Goal: Ask a question

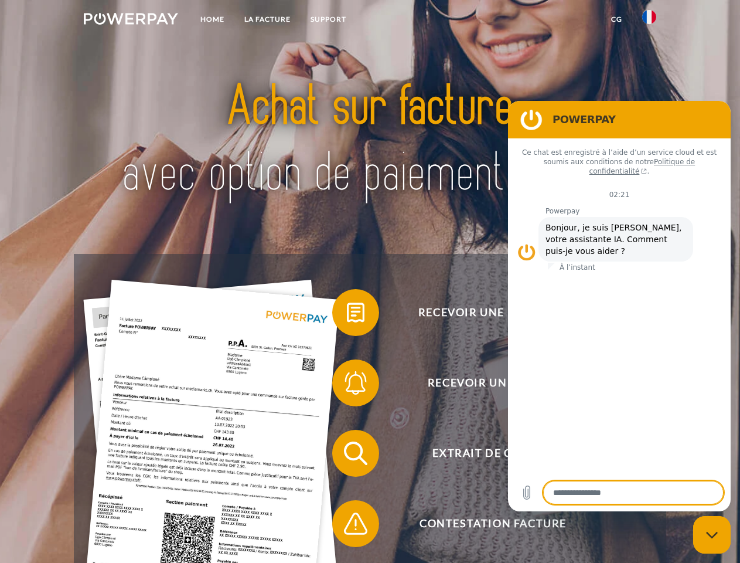
click at [131, 21] on img at bounding box center [131, 19] width 94 height 12
click at [649, 21] on img at bounding box center [649, 17] width 14 height 14
click at [617, 19] on link "CG" at bounding box center [616, 19] width 31 height 21
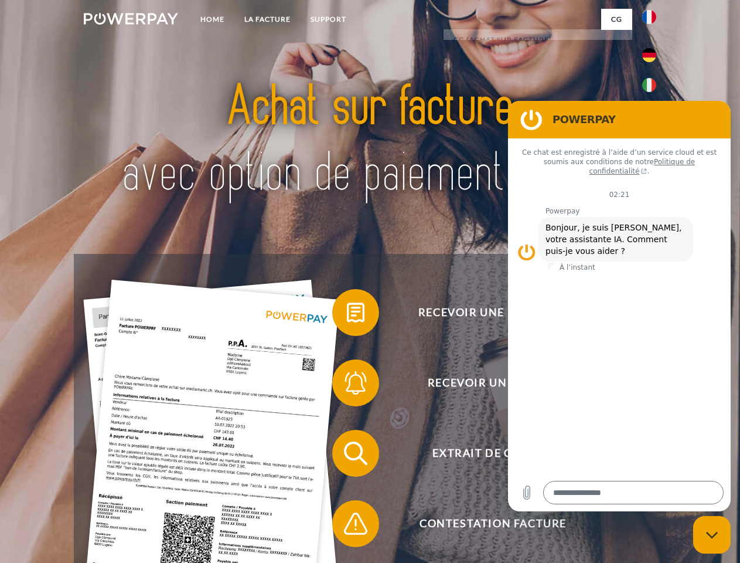
click at [347, 315] on span at bounding box center [338, 312] width 59 height 59
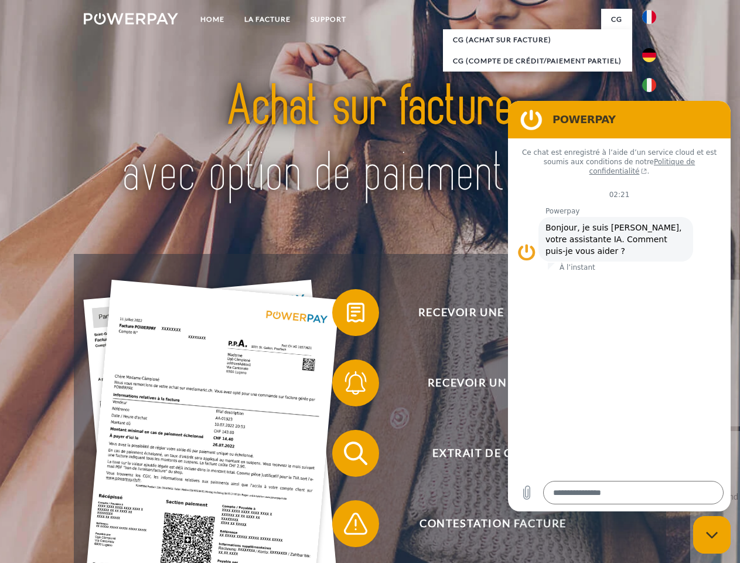
click at [347, 385] on span at bounding box center [338, 382] width 59 height 59
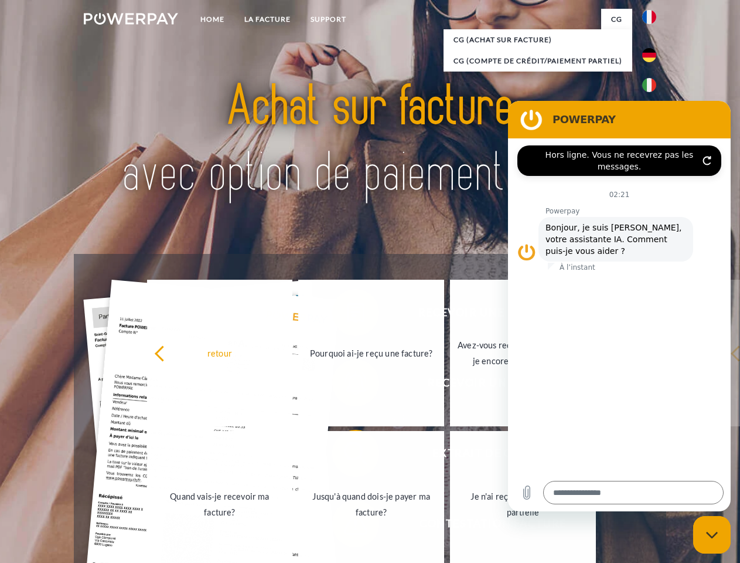
click at [347, 455] on link "Jusqu'à quand dois-je payer ma facture?" at bounding box center [371, 504] width 146 height 147
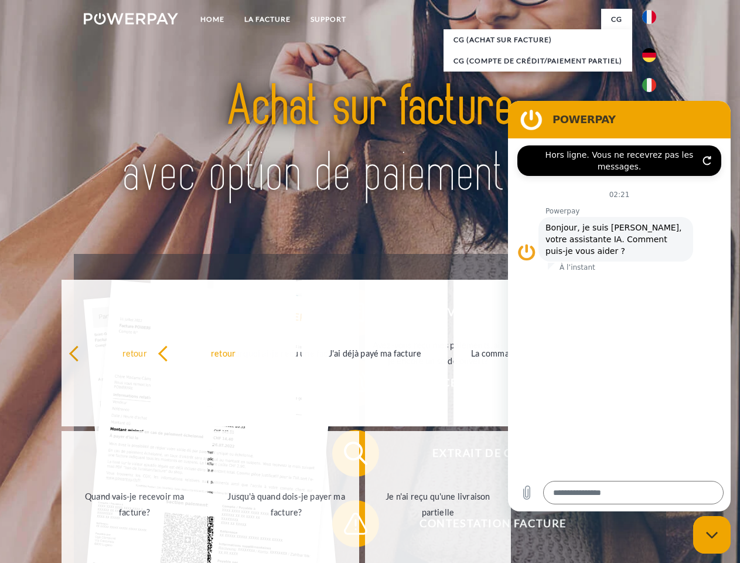
click at [347, 526] on span at bounding box center [338, 523] width 59 height 59
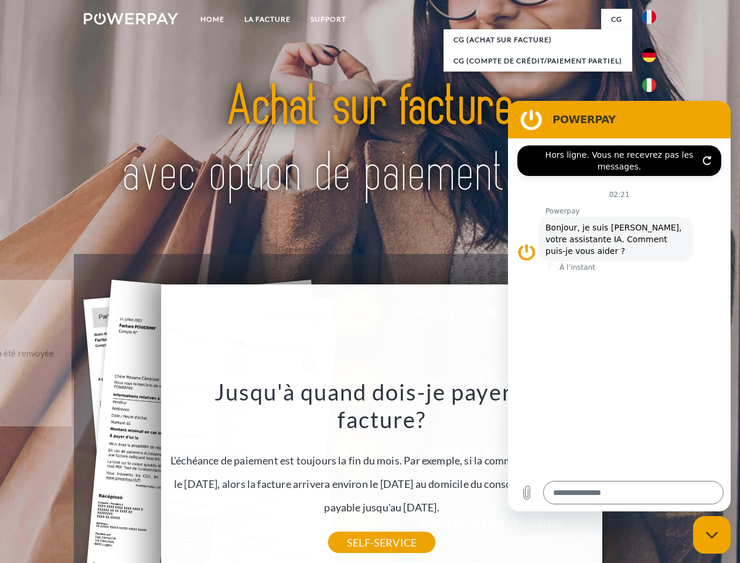
click at [712, 535] on icon "Fermer la fenêtre de messagerie" at bounding box center [712, 535] width 12 height 8
type textarea "*"
